Goal: Navigation & Orientation: Find specific page/section

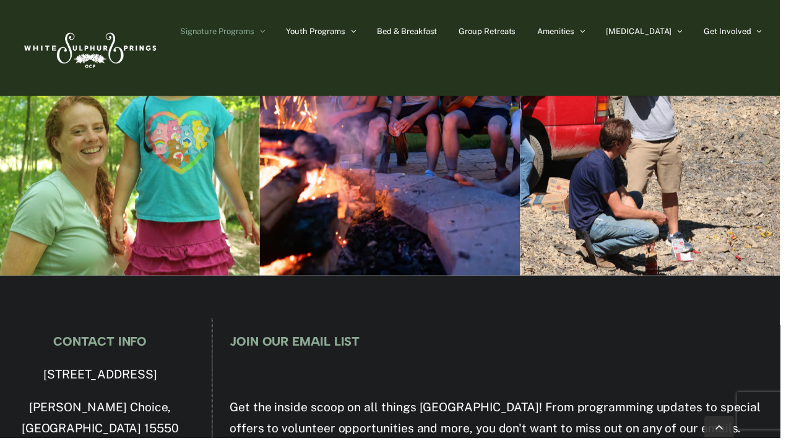
scroll to position [4126, 0]
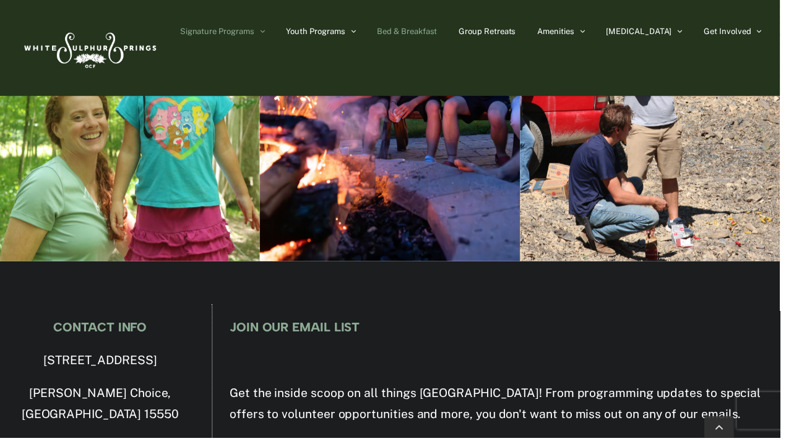
click at [441, 27] on span "Bed & Breakfast" at bounding box center [410, 31] width 61 height 8
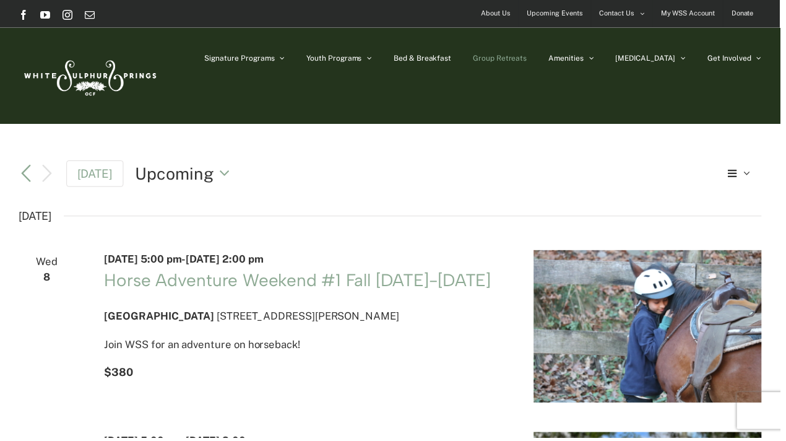
click at [531, 58] on span "Group Retreats" at bounding box center [504, 58] width 54 height 7
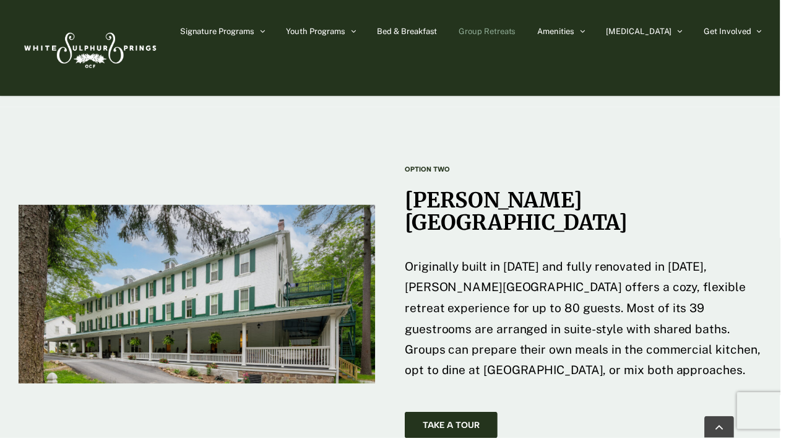
scroll to position [1797, 0]
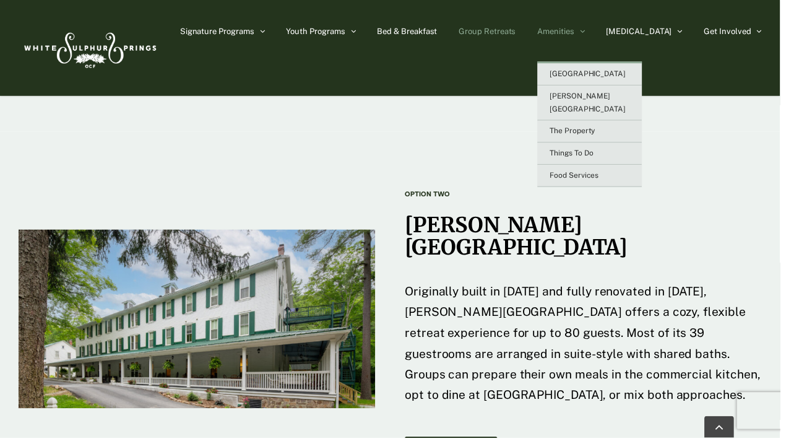
click at [579, 29] on span "Amenities" at bounding box center [560, 31] width 37 height 8
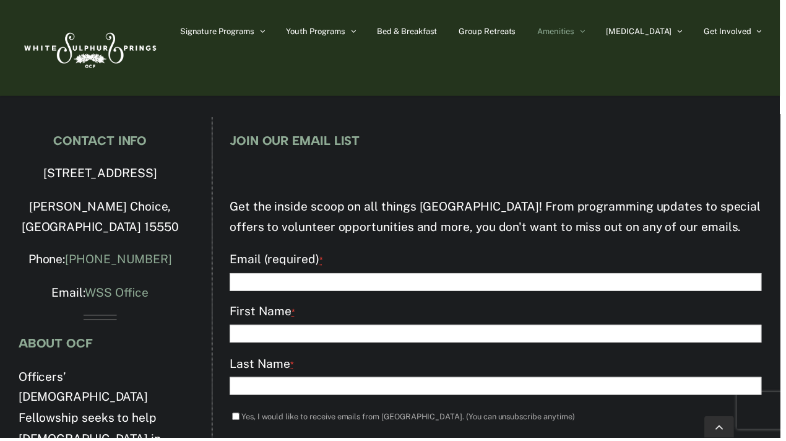
scroll to position [2121, 0]
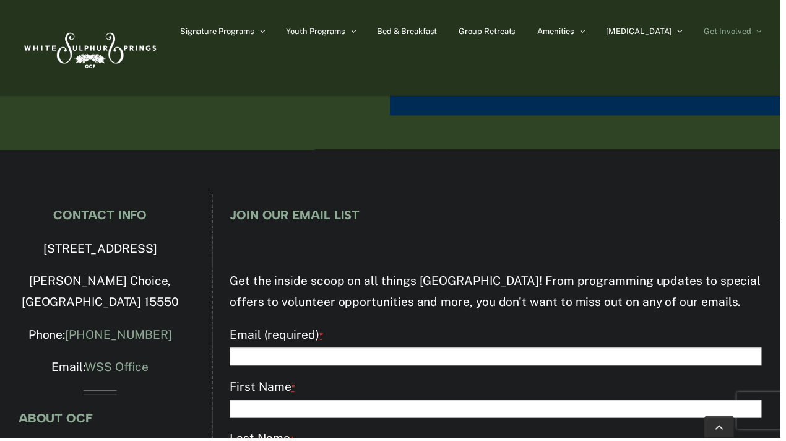
scroll to position [2967, 0]
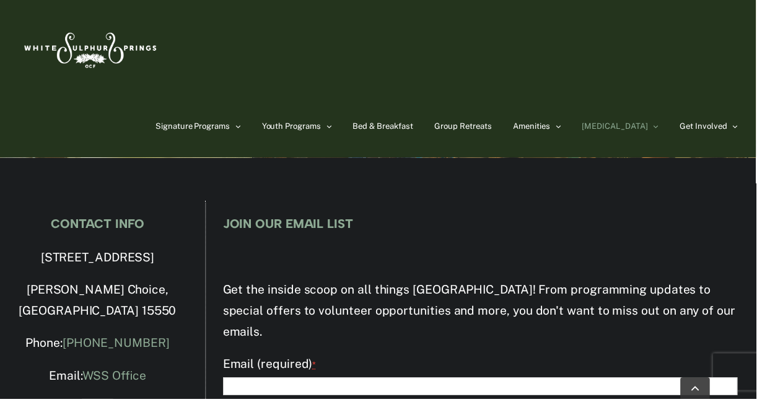
scroll to position [3163, 0]
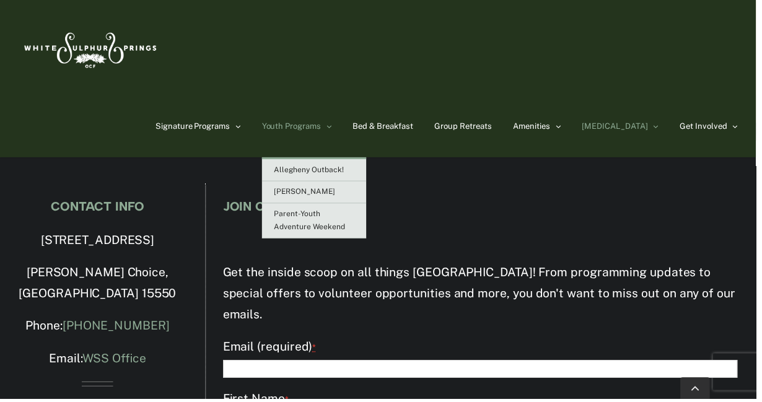
click at [334, 97] on link "Youth Programs" at bounding box center [299, 128] width 70 height 62
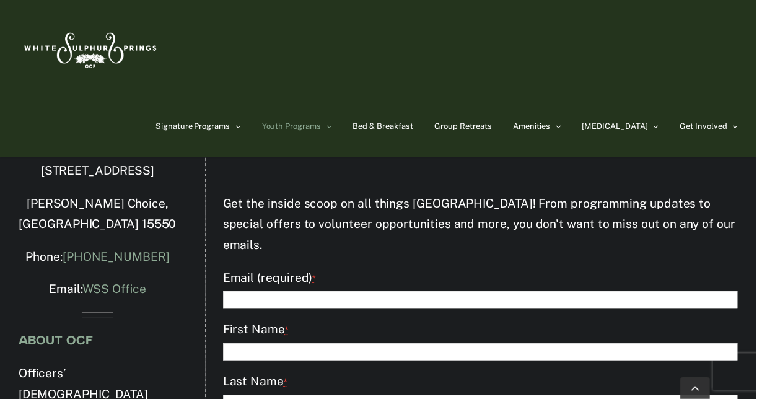
scroll to position [2223, 0]
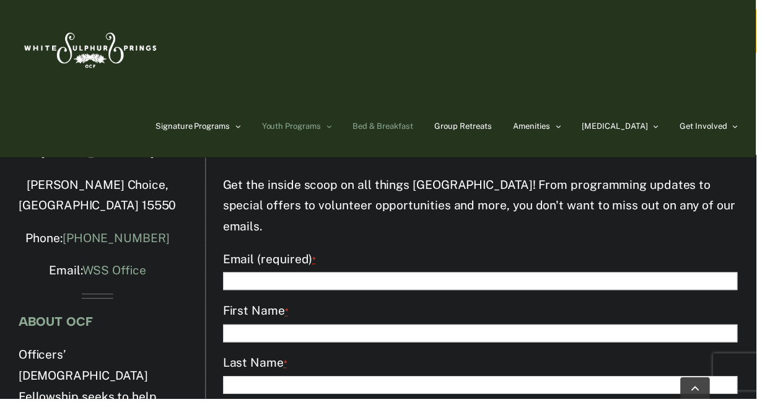
click at [416, 123] on span "Bed & Breakfast" at bounding box center [385, 127] width 61 height 8
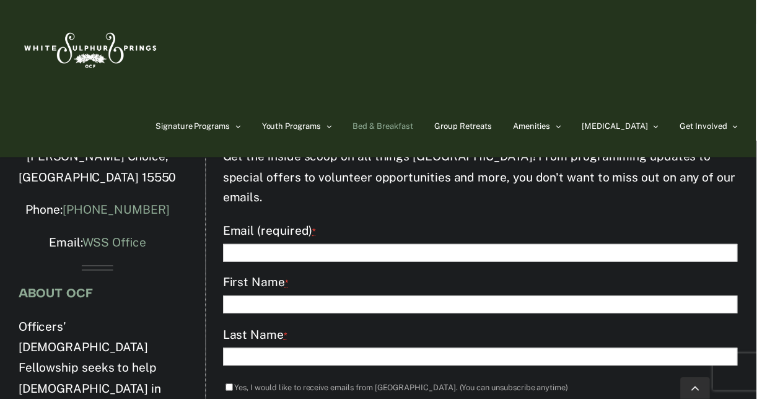
scroll to position [1930, 0]
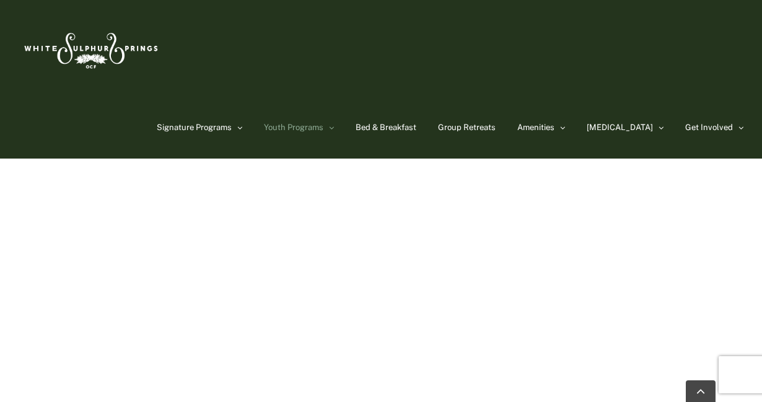
scroll to position [2223, 0]
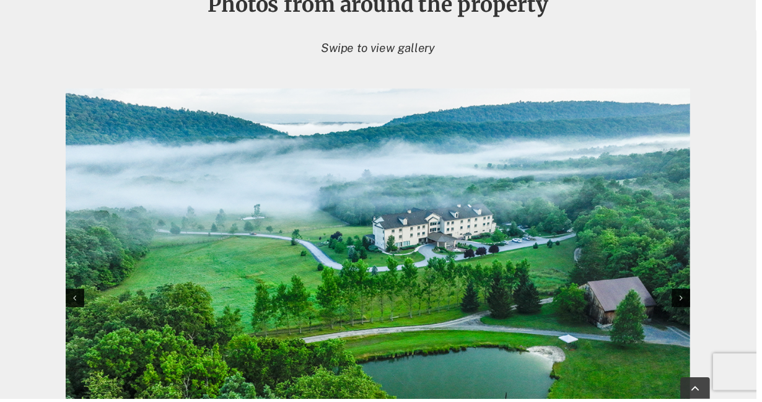
scroll to position [1263, 0]
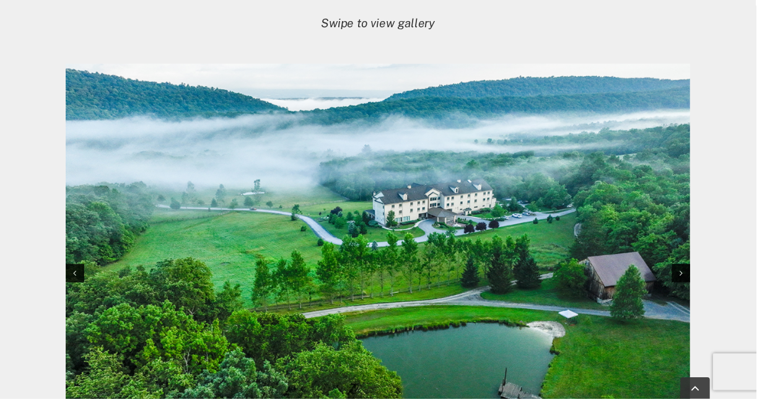
click at [687, 290] on img at bounding box center [381, 274] width 630 height 420
click at [685, 280] on icon at bounding box center [686, 275] width 3 height 9
click at [687, 280] on icon at bounding box center [686, 275] width 3 height 9
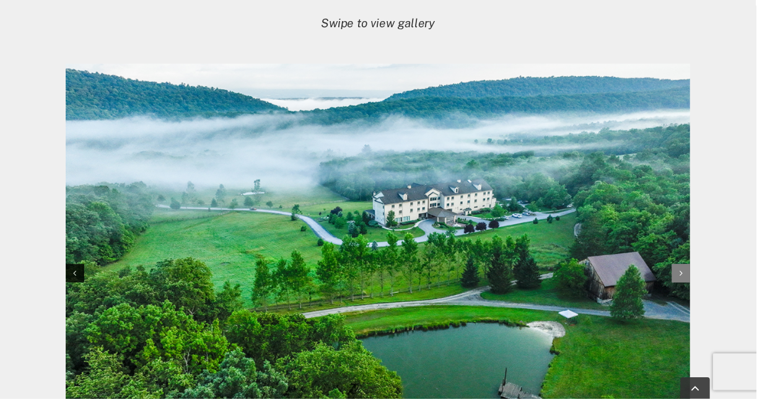
click at [687, 280] on icon at bounding box center [686, 275] width 3 height 9
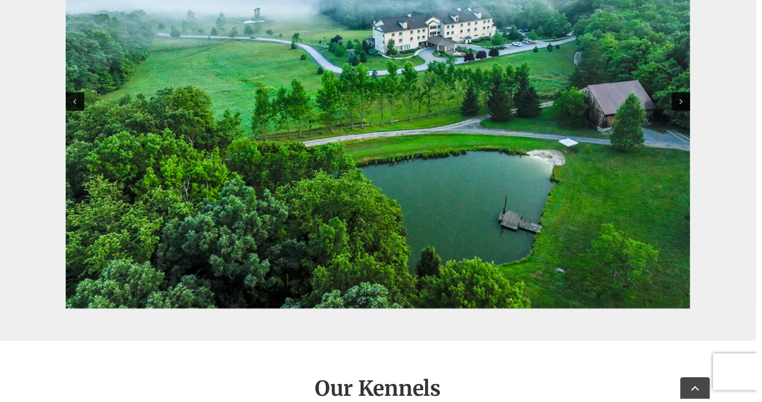
scroll to position [1412, 0]
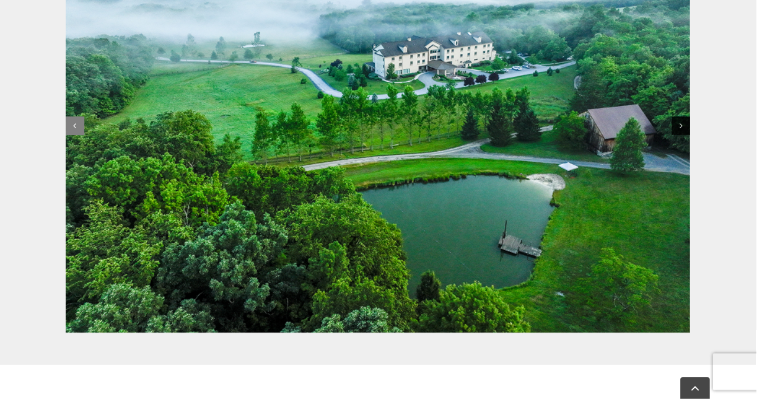
click at [75, 131] on icon at bounding box center [75, 127] width 3 height 9
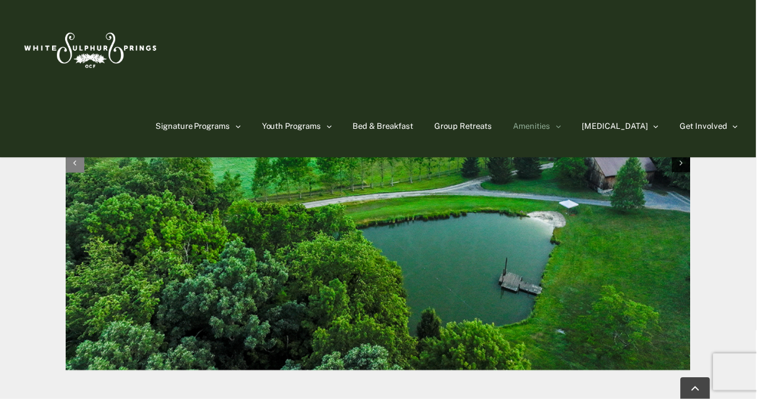
click at [74, 160] on icon "Previous slide" at bounding box center [75, 164] width 3 height 9
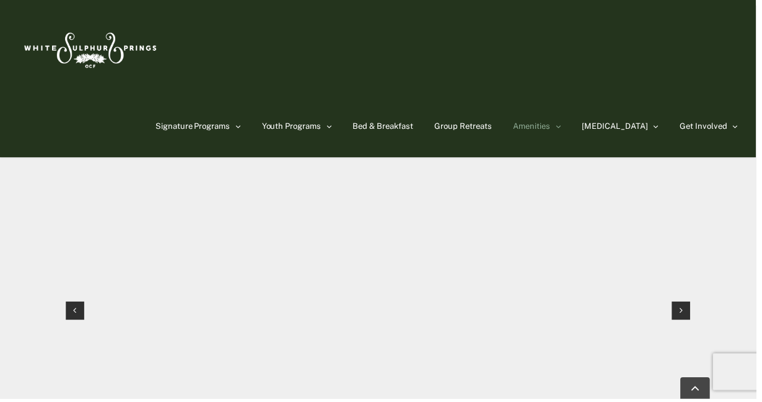
scroll to position [1288, 0]
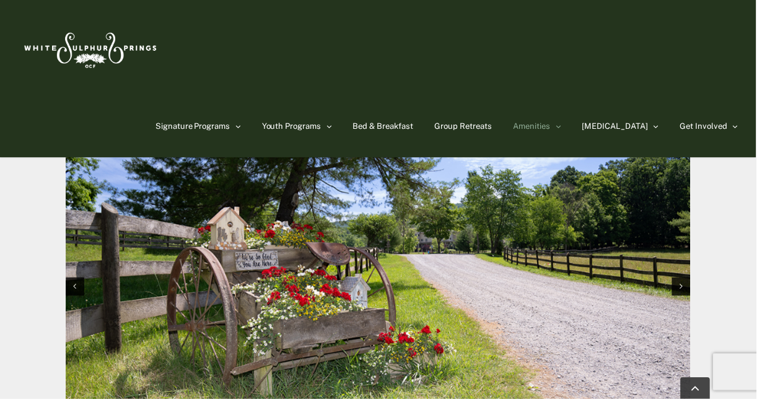
click at [425, 314] on img "10 / 10" at bounding box center [381, 287] width 630 height 420
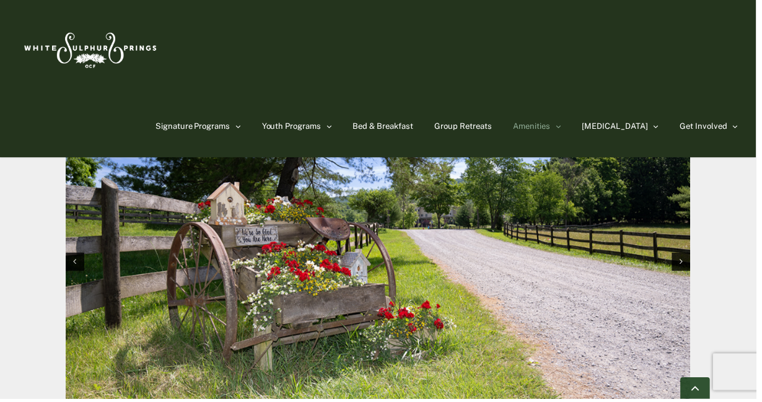
click at [702, 386] on link "Go to Top" at bounding box center [700, 391] width 30 height 22
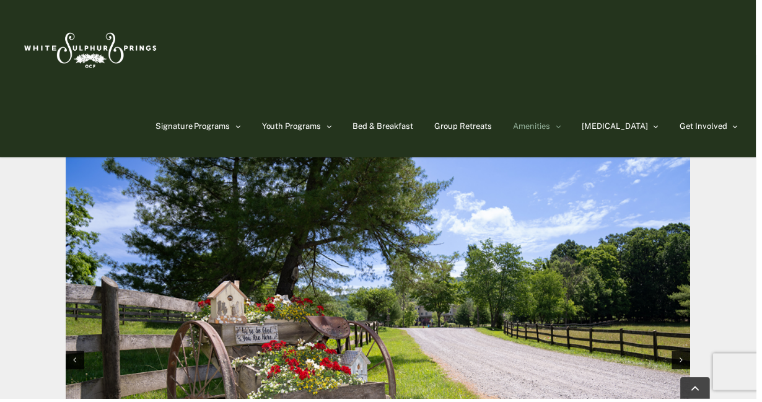
scroll to position [1189, 0]
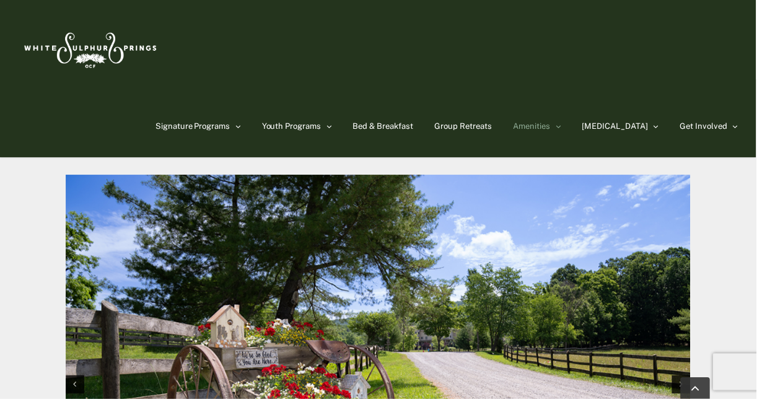
click at [526, 220] on img "10 / 10" at bounding box center [381, 386] width 630 height 420
click at [526, 221] on img "10 / 10" at bounding box center [381, 386] width 630 height 420
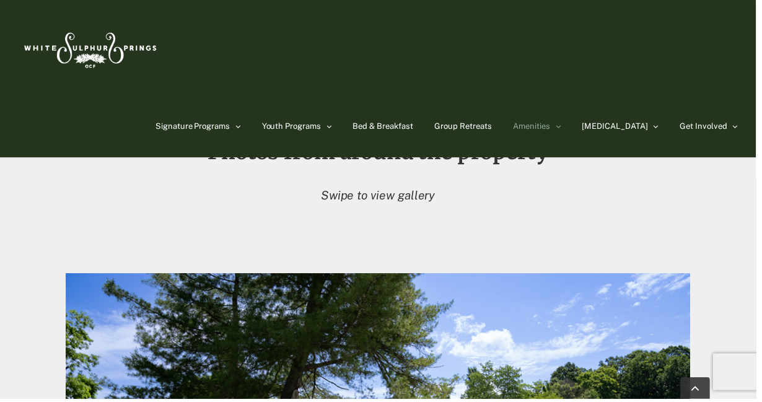
scroll to position [1065, 0]
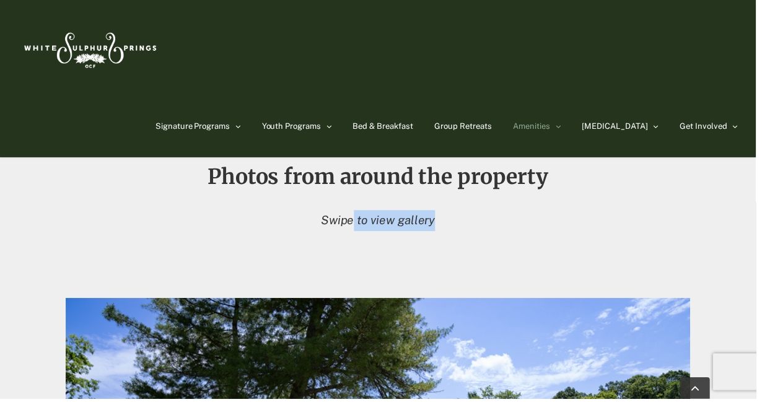
drag, startPoint x: 359, startPoint y: 215, endPoint x: 438, endPoint y: 214, distance: 79.3
click at [438, 214] on p "Swipe to view gallery" at bounding box center [381, 222] width 630 height 21
drag, startPoint x: 303, startPoint y: 171, endPoint x: 447, endPoint y: 287, distance: 184.5
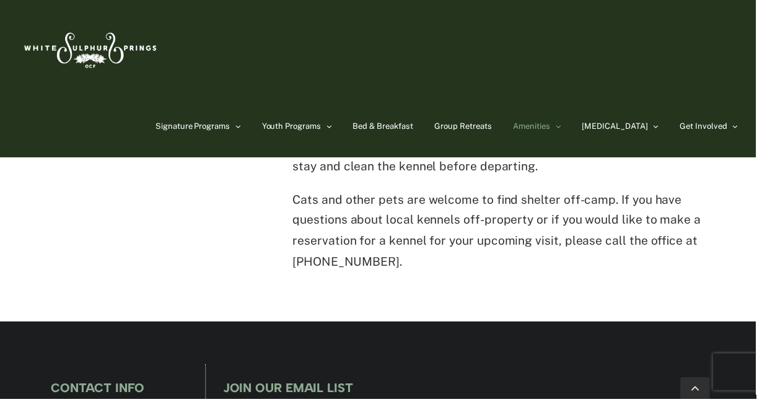
scroll to position [2006, 0]
